Goal: Find specific page/section: Find specific page/section

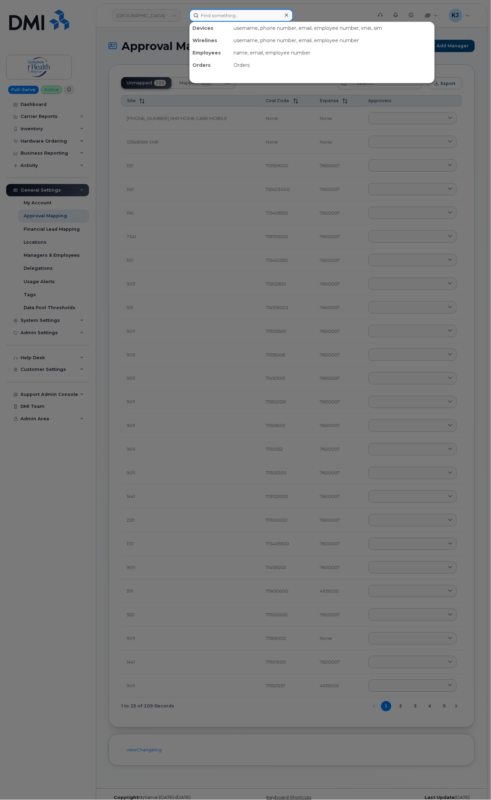
click at [240, 10] on input at bounding box center [241, 15] width 104 height 12
paste input "5622545317"
type input "5622545317"
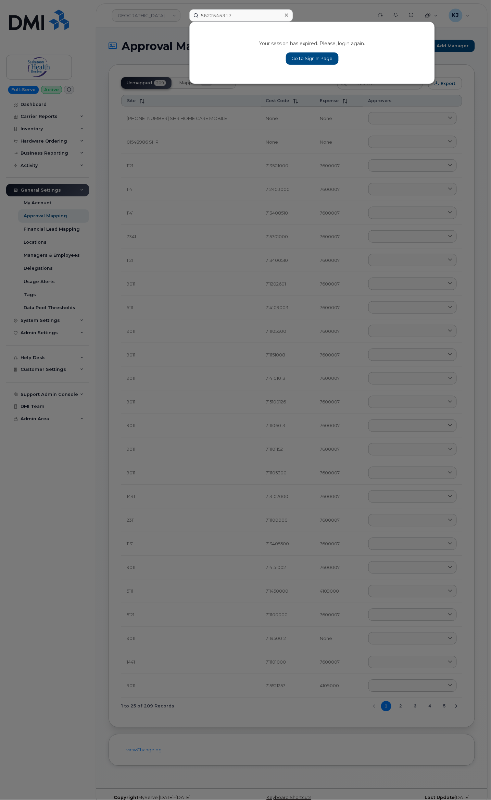
click at [285, 14] on icon at bounding box center [286, 14] width 3 height 5
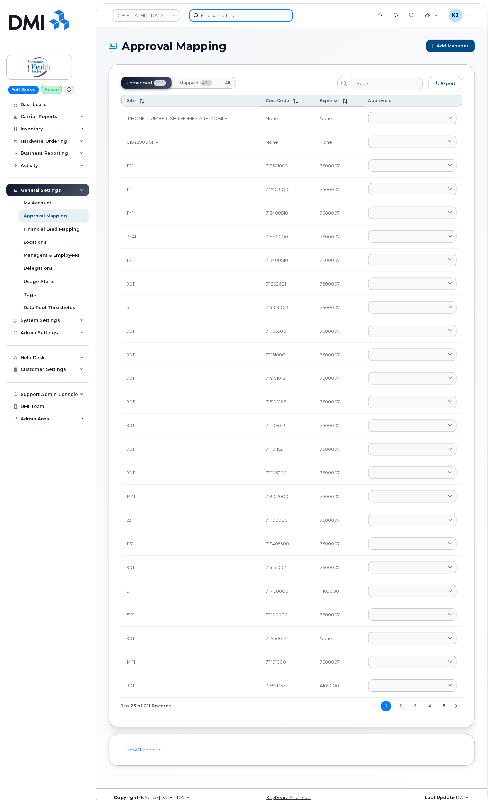
click at [218, 18] on input at bounding box center [241, 15] width 104 height 12
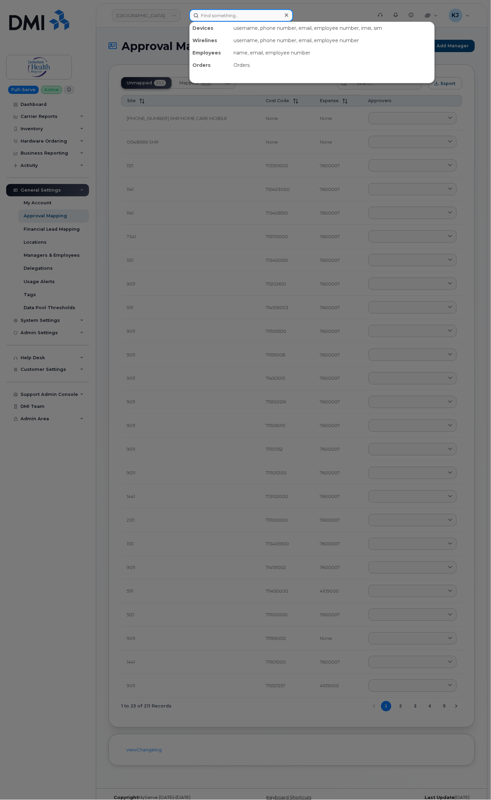
paste input "5622545317"
type input "5622545317"
click at [231, 51] on div "Devices .CA RAYMOND ARCE 562 - 254 - 5317 active -" at bounding box center [312, 53] width 246 height 62
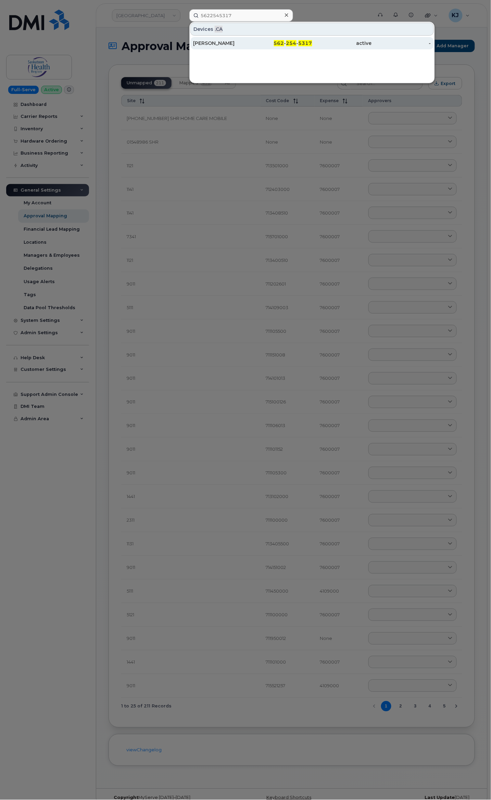
click at [240, 40] on div "RAYMOND ARCE" at bounding box center [223, 43] width 60 height 7
